Goal: Task Accomplishment & Management: Manage account settings

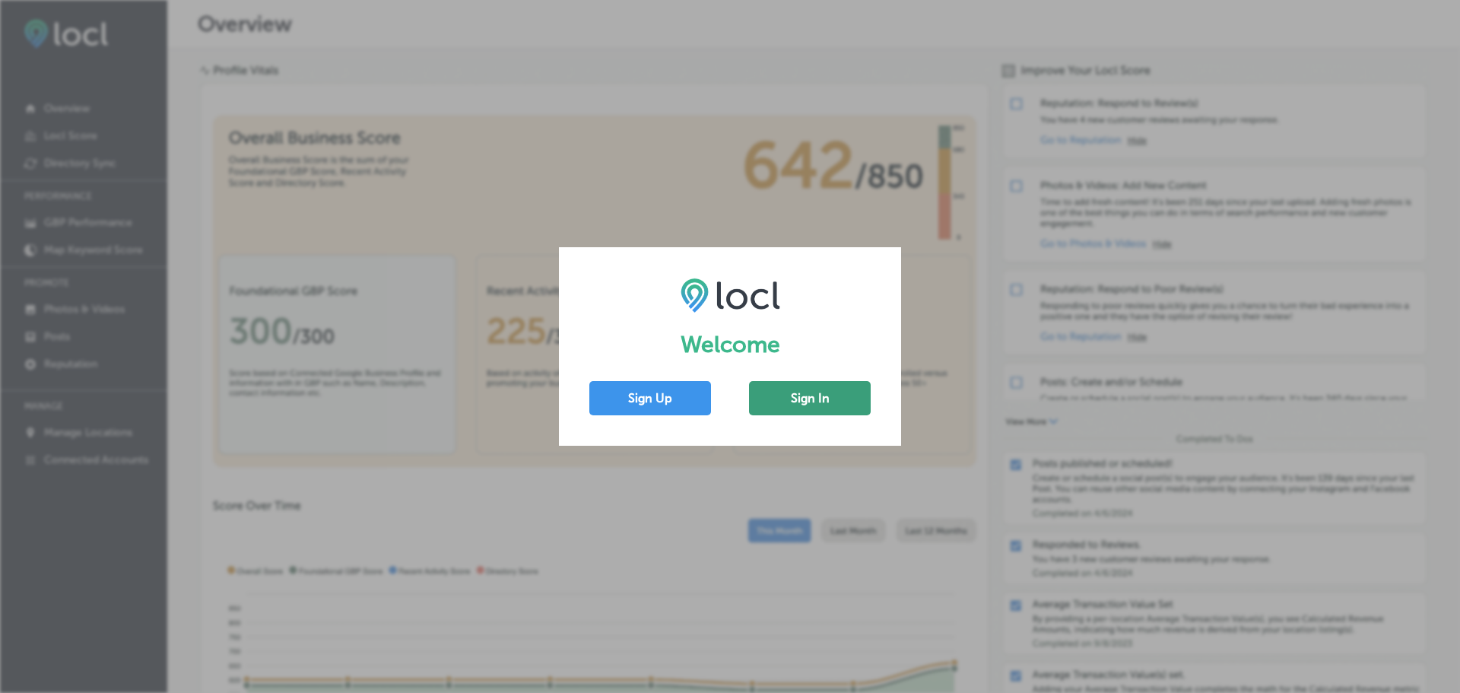
click at [777, 395] on button "Sign In" at bounding box center [810, 398] width 122 height 34
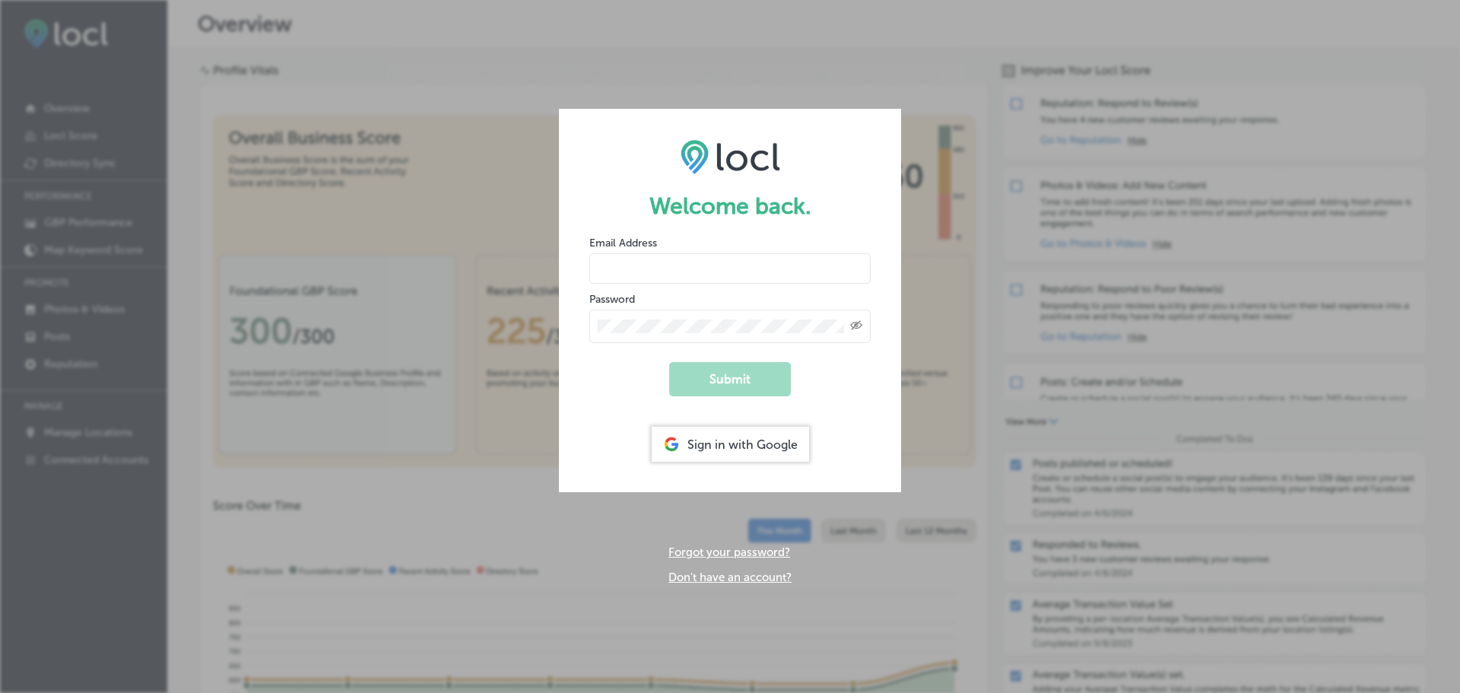
click at [667, 262] on input "email" at bounding box center [729, 268] width 281 height 30
paste input "[EMAIL_ADDRESS][DOMAIN_NAME]"
type input "[EMAIL_ADDRESS][DOMAIN_NAME]"
click at [710, 374] on button "Submit" at bounding box center [730, 379] width 122 height 34
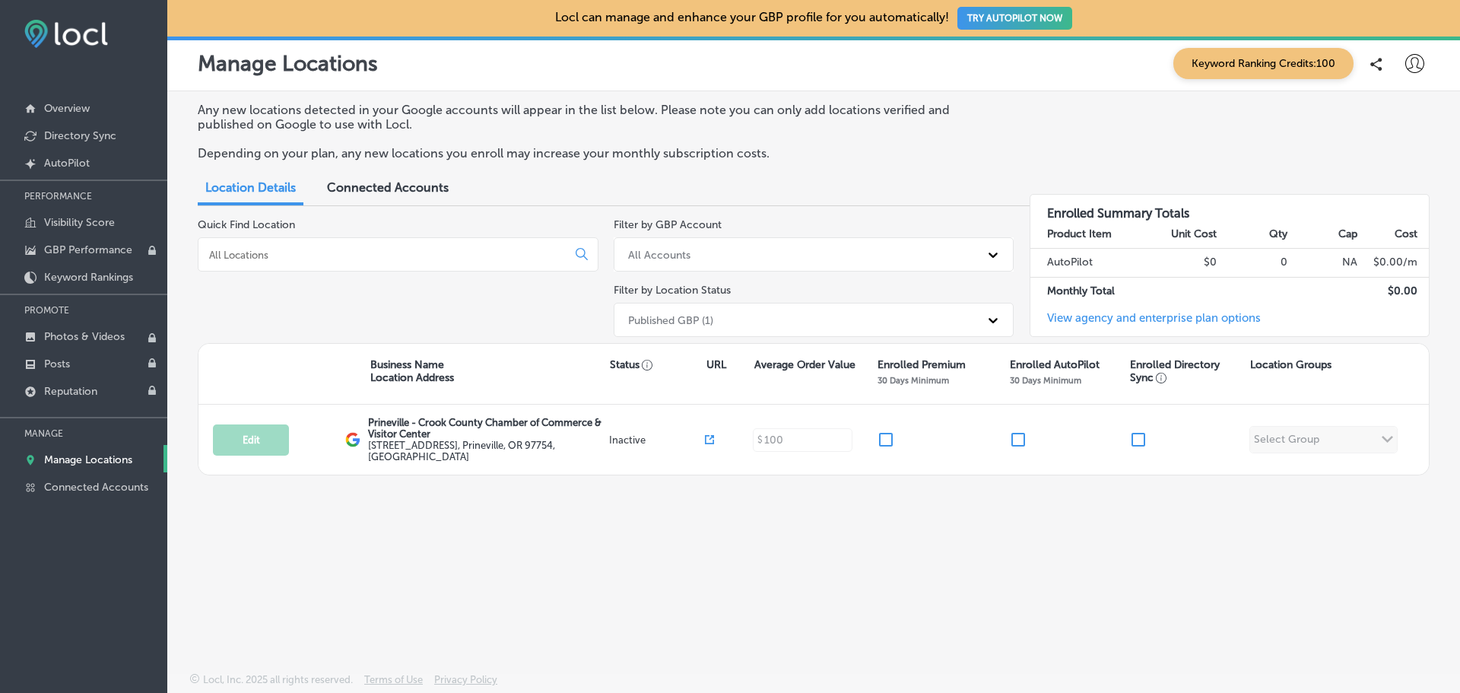
click at [399, 186] on span "Connected Accounts" at bounding box center [388, 187] width 122 height 14
